Goal: Information Seeking & Learning: Stay updated

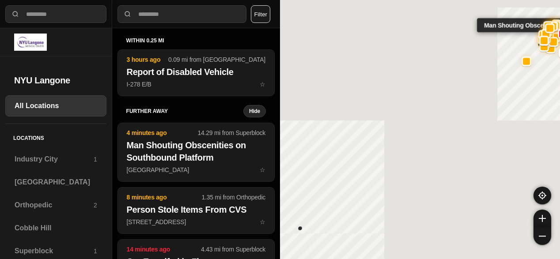
select select "*"
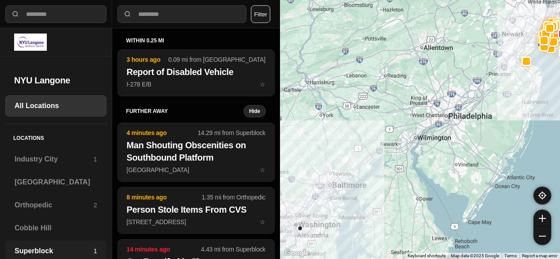
click at [29, 250] on h3 "Superblock" at bounding box center [54, 251] width 79 height 11
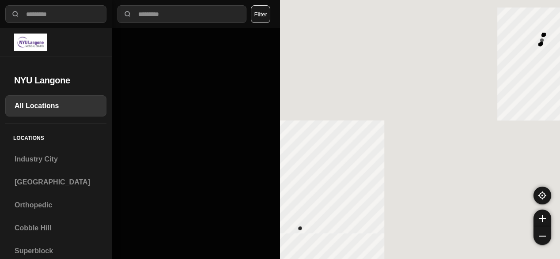
select select "*"
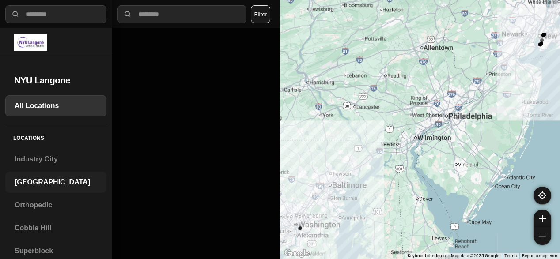
drag, startPoint x: 33, startPoint y: 179, endPoint x: 175, endPoint y: 0, distance: 228.7
click at [33, 179] on h3 "[GEOGRAPHIC_DATA]" at bounding box center [56, 182] width 83 height 11
